Goal: Complete application form: Complete application form

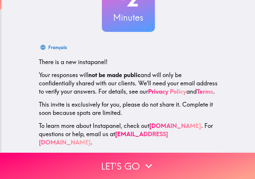
scroll to position [67, 0]
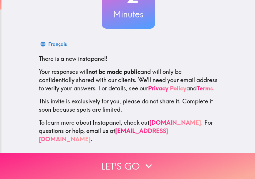
click at [145, 159] on icon "button" at bounding box center [148, 165] width 13 height 13
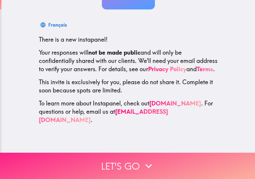
scroll to position [0, 0]
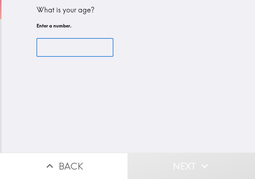
click at [69, 52] on input "number" at bounding box center [75, 47] width 77 height 18
type input "2"
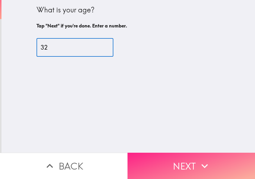
type input "32"
click at [160, 162] on button "Next" at bounding box center [192, 165] width 128 height 26
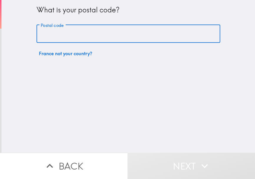
click at [76, 36] on input "Postal code" at bounding box center [129, 34] width 184 height 18
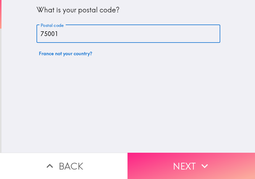
type input "75001"
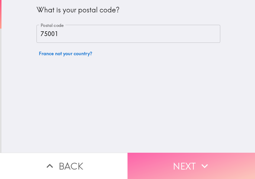
click at [174, 156] on button "Next" at bounding box center [192, 165] width 128 height 26
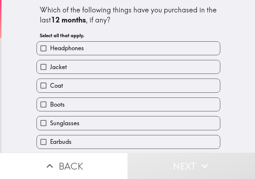
click at [75, 53] on label "Headphones" at bounding box center [128, 48] width 183 height 13
click at [50, 53] on input "Headphones" at bounding box center [43, 48] width 13 height 13
checkbox input "true"
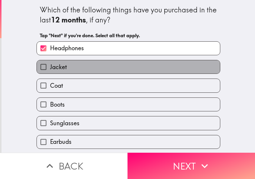
click at [74, 70] on label "Jacket" at bounding box center [128, 66] width 183 height 13
click at [50, 70] on input "Jacket" at bounding box center [43, 66] width 13 height 13
checkbox input "true"
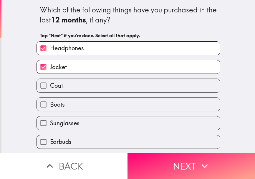
scroll to position [59, 0]
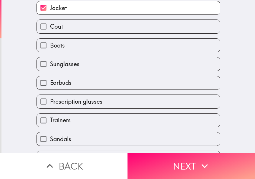
click at [75, 65] on span "Sunglasses" at bounding box center [64, 64] width 29 height 8
click at [50, 65] on input "Sunglasses" at bounding box center [43, 63] width 13 height 13
checkbox input "true"
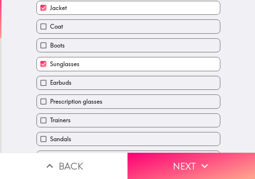
scroll to position [75, 0]
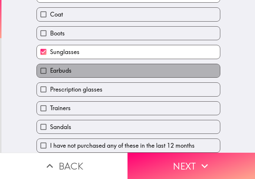
click at [78, 67] on label "Earbuds" at bounding box center [128, 70] width 183 height 13
click at [50, 67] on input "Earbuds" at bounding box center [43, 70] width 13 height 13
checkbox input "true"
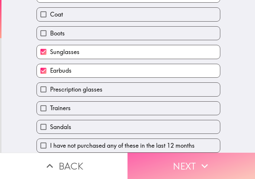
click at [148, 152] on button "Next" at bounding box center [192, 165] width 128 height 26
